Goal: Transaction & Acquisition: Purchase product/service

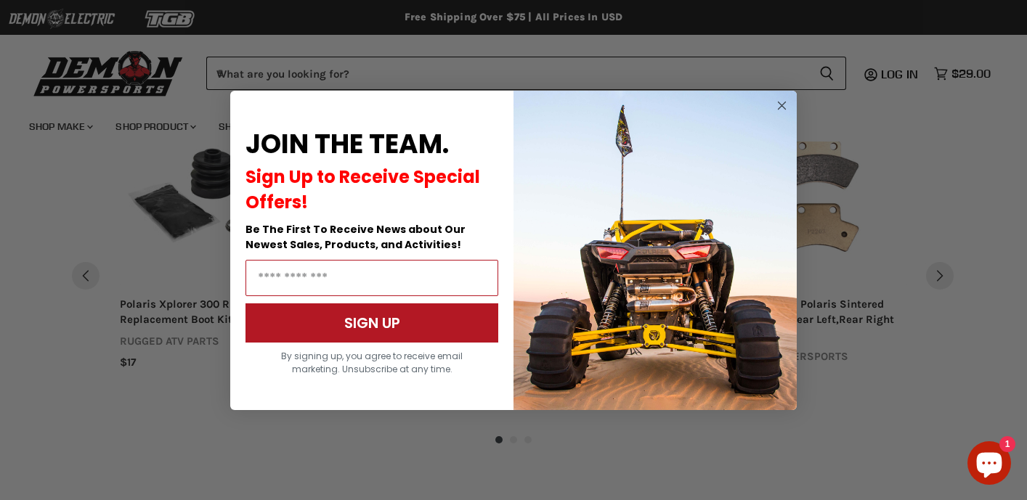
scroll to position [1151, 0]
